Goal: Information Seeking & Learning: Learn about a topic

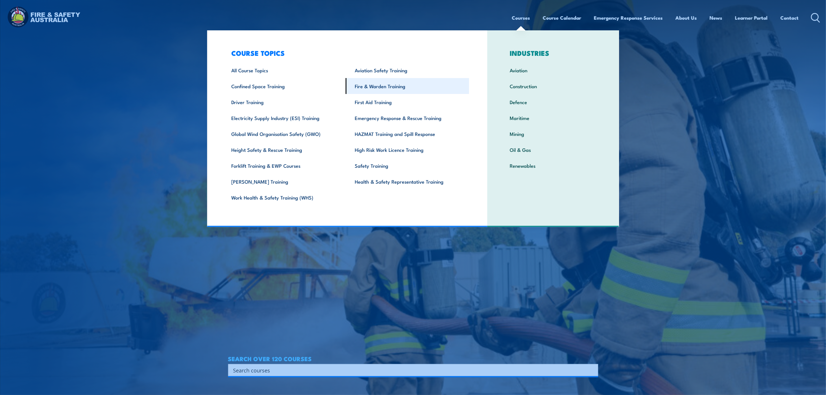
click at [410, 88] on link "Fire & Warden Training" at bounding box center [408, 86] width 124 height 16
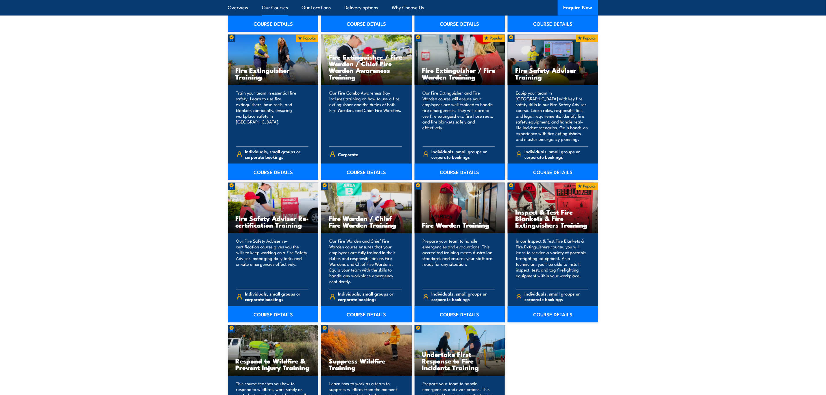
scroll to position [607, 0]
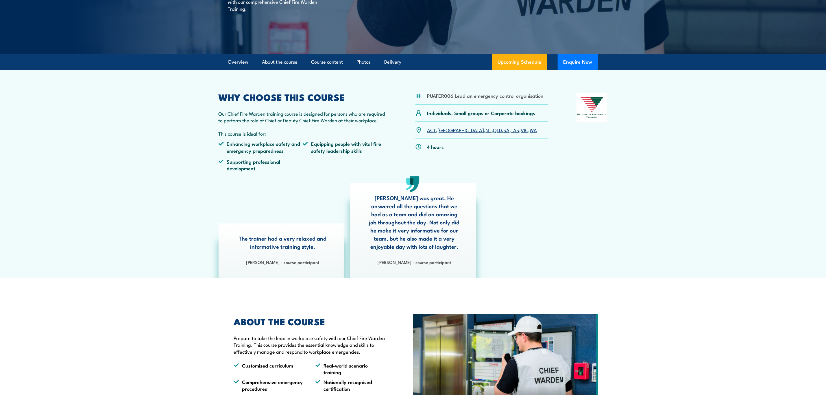
scroll to position [217, 0]
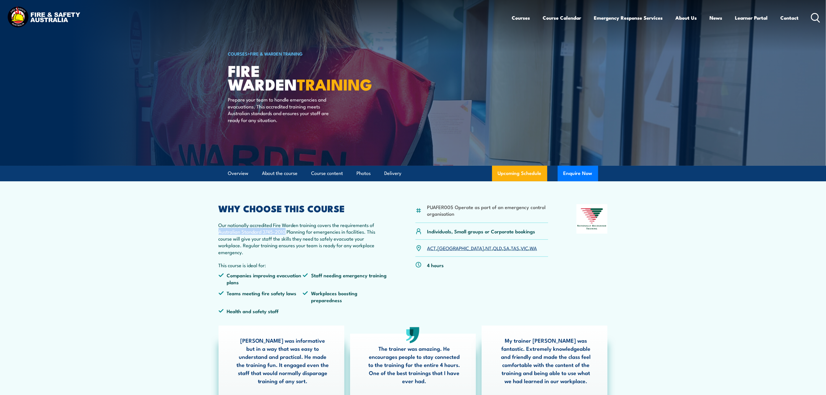
drag, startPoint x: 217, startPoint y: 233, endPoint x: 286, endPoint y: 230, distance: 69.5
click at [286, 230] on article "PUAFER005 Operate as part of an emergency control organisation Individuals, Sma…" at bounding box center [413, 296] width 405 height 231
click at [324, 240] on p "Our nationally accredited Fire Warden training covers the requirements of Austr…" at bounding box center [303, 239] width 169 height 34
drag, startPoint x: 368, startPoint y: 229, endPoint x: 376, endPoint y: 251, distance: 23.1
click at [376, 251] on p "Our nationally accredited Fire Warden training covers the requirements of Austr…" at bounding box center [303, 239] width 169 height 34
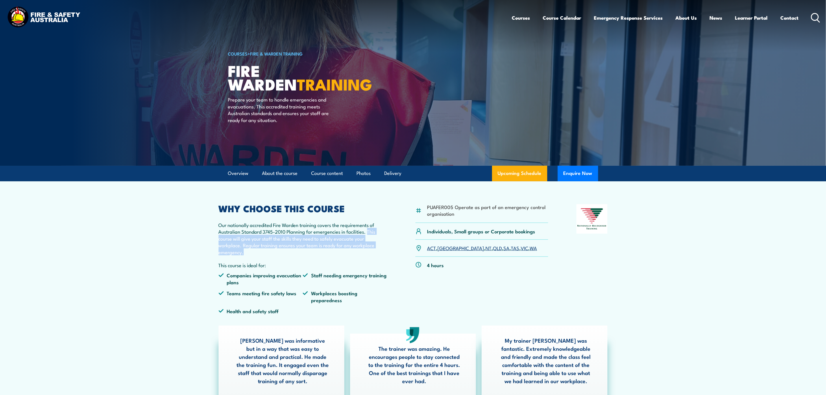
click at [376, 251] on p "Our nationally accredited Fire Warden training covers the requirements of Austr…" at bounding box center [303, 239] width 169 height 34
drag, startPoint x: 217, startPoint y: 231, endPoint x: 286, endPoint y: 233, distance: 68.3
click at [286, 233] on article "PUAFER005 Operate as part of an emergency control organisation Individuals, Sma…" at bounding box center [413, 296] width 405 height 231
copy p "Australian Standard 3745-2010"
